Goal: Information Seeking & Learning: Learn about a topic

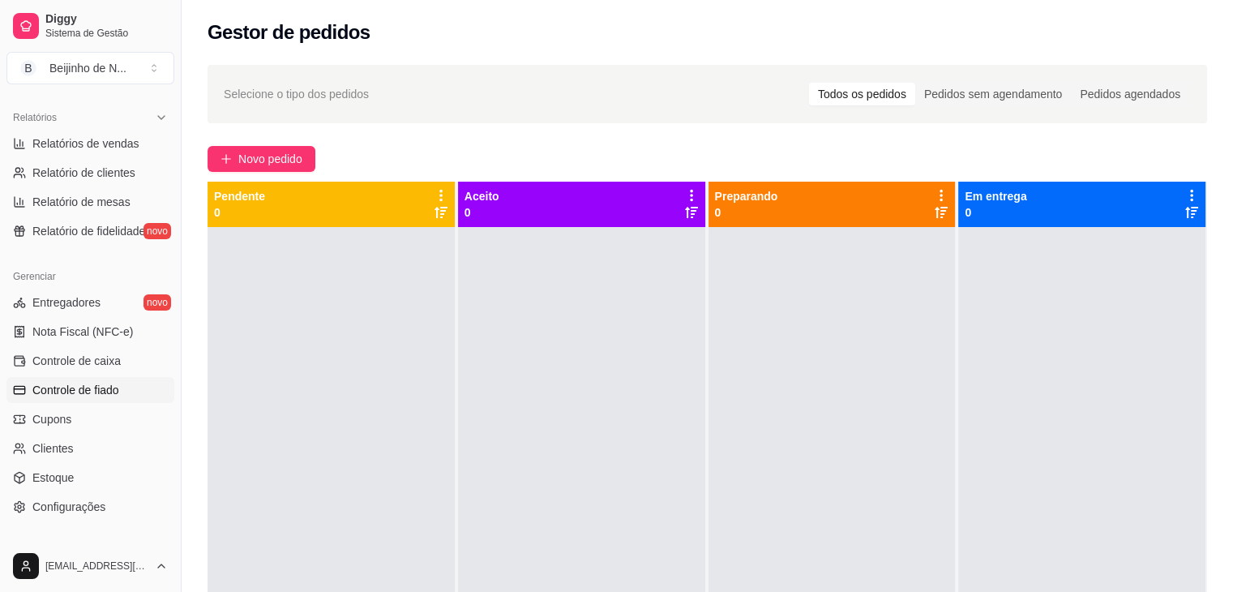
scroll to position [490, 0]
click at [71, 368] on link "Controle de caixa" at bounding box center [90, 359] width 168 height 26
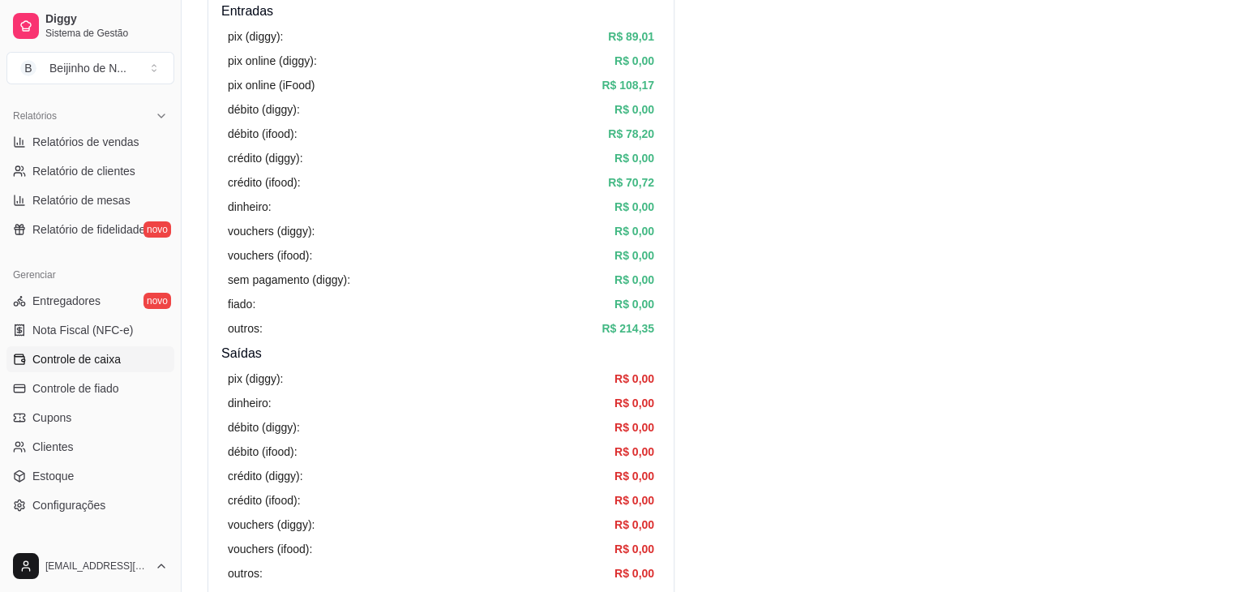
scroll to position [276, 0]
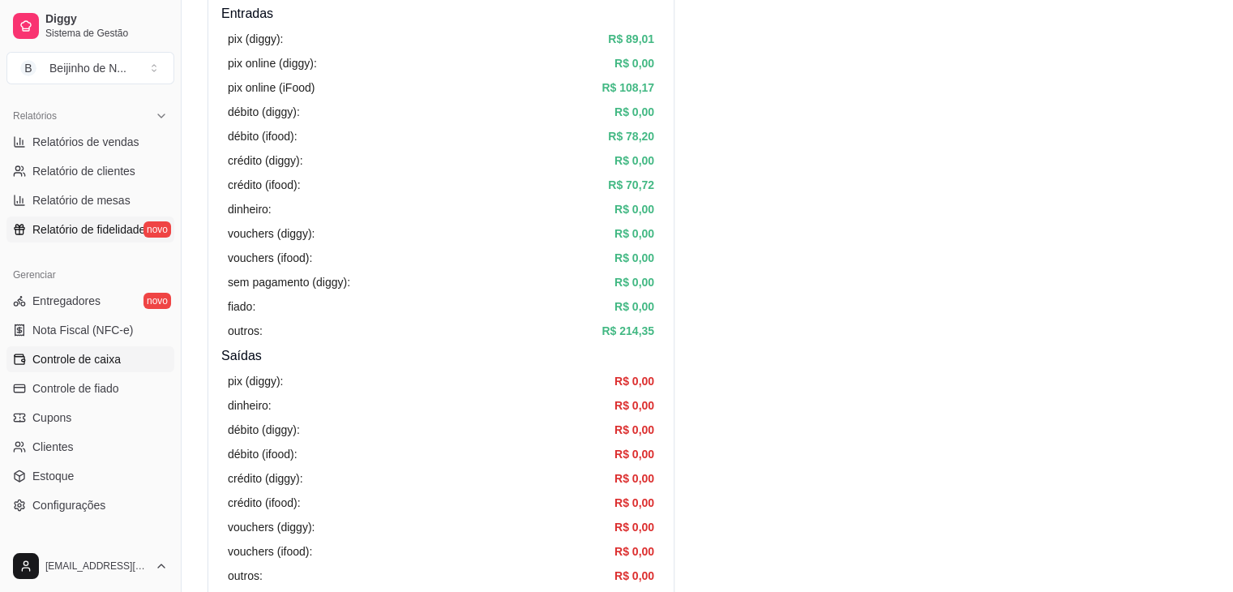
click at [118, 226] on span "Relatório de fidelidade" at bounding box center [88, 229] width 113 height 16
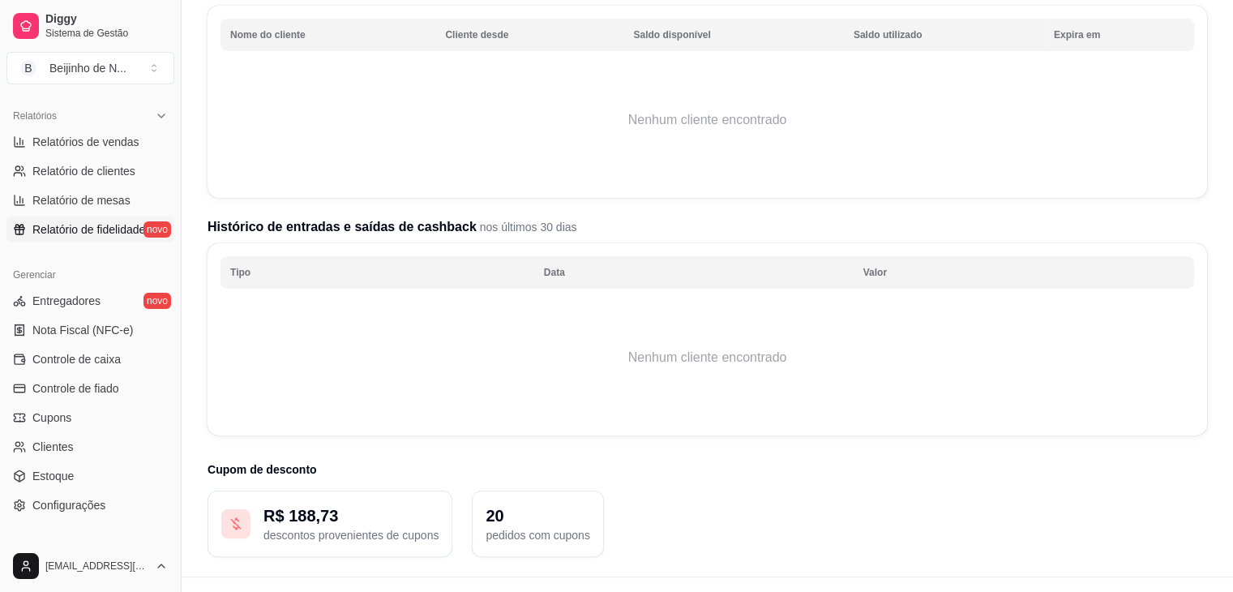
scroll to position [263, 0]
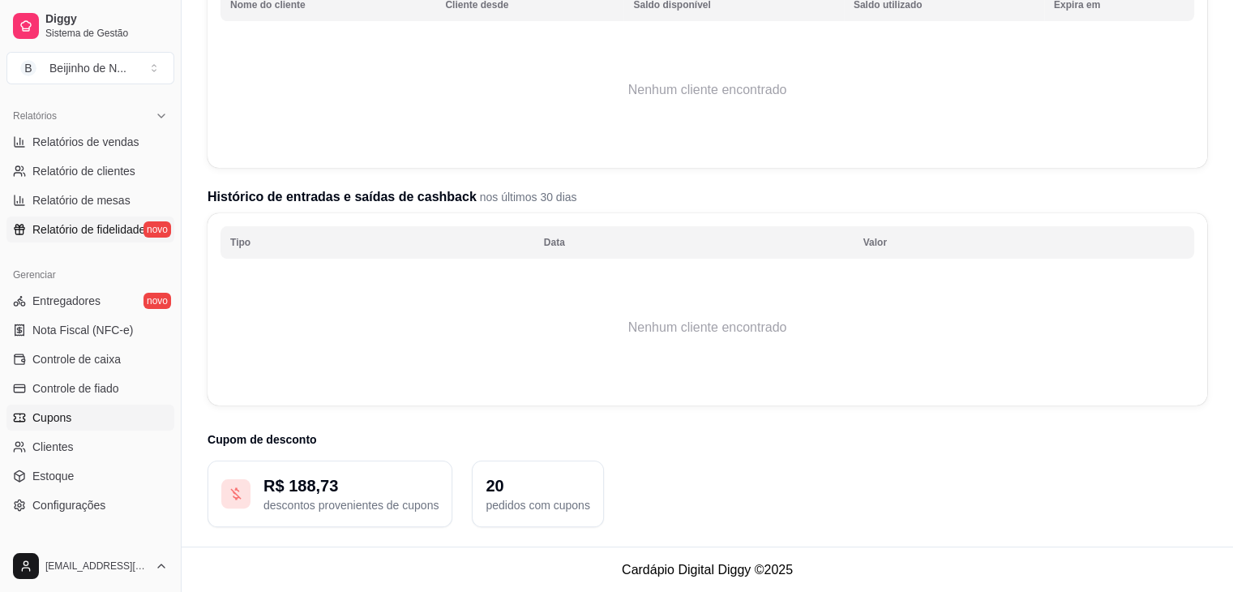
click at [84, 419] on link "Cupons" at bounding box center [90, 418] width 168 height 26
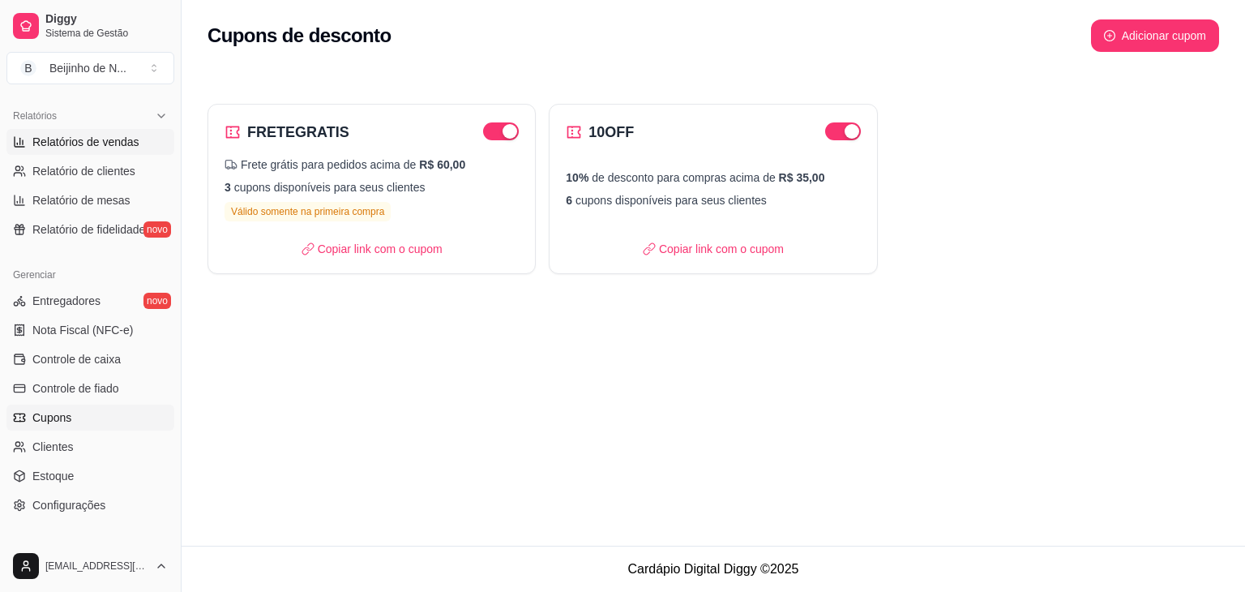
click at [92, 135] on span "Relatórios de vendas" at bounding box center [85, 142] width 107 height 16
select select "ALL"
select select "0"
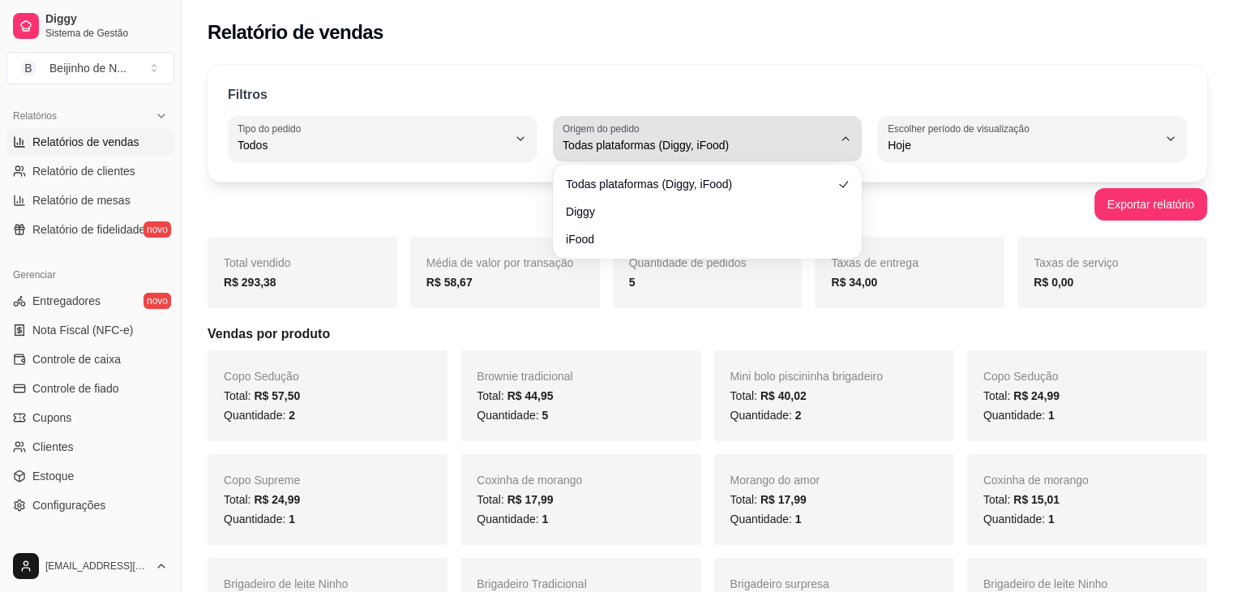
click at [838, 132] on button "Origem do pedido Todas plataformas (Diggy, iFood)" at bounding box center [707, 138] width 309 height 45
click at [834, 141] on button "Origem do pedido Todas plataformas (Diggy, iFood)" at bounding box center [707, 138] width 309 height 45
